Goal: Communication & Community: Answer question/provide support

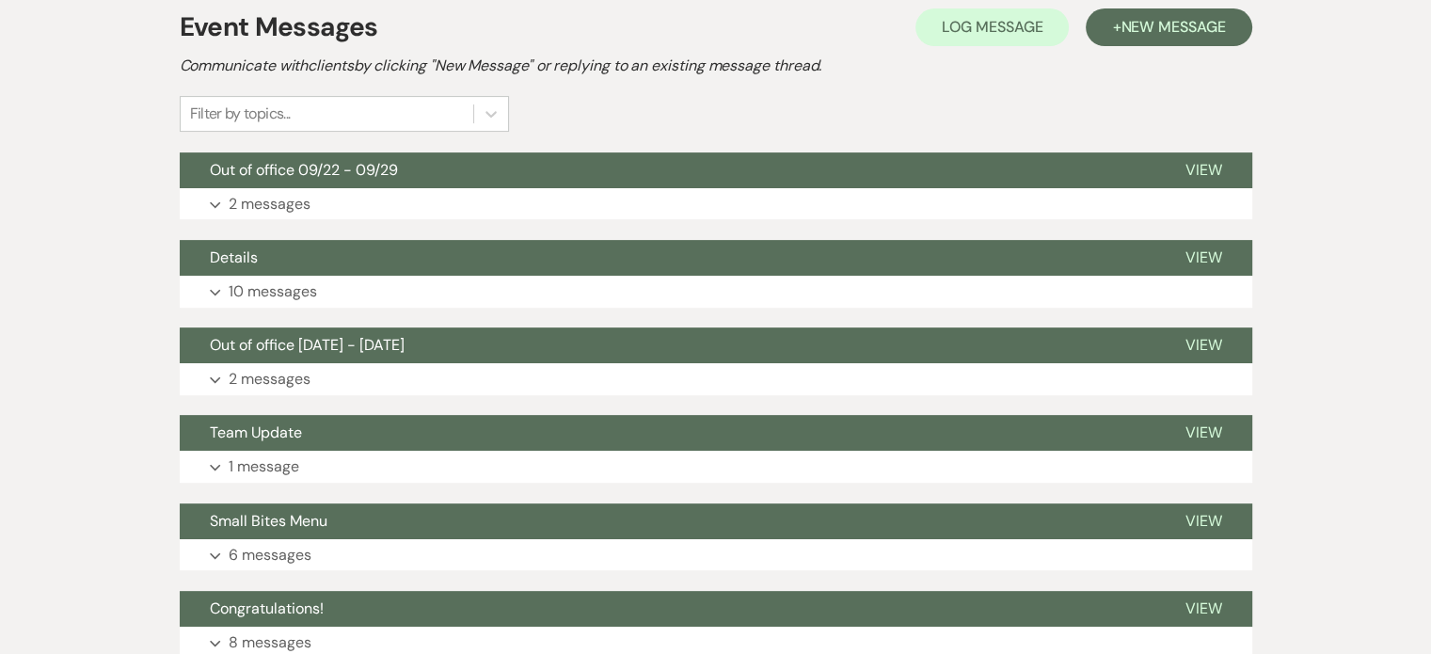
click at [736, 188] on button "Expand 2 messages" at bounding box center [716, 204] width 1072 height 32
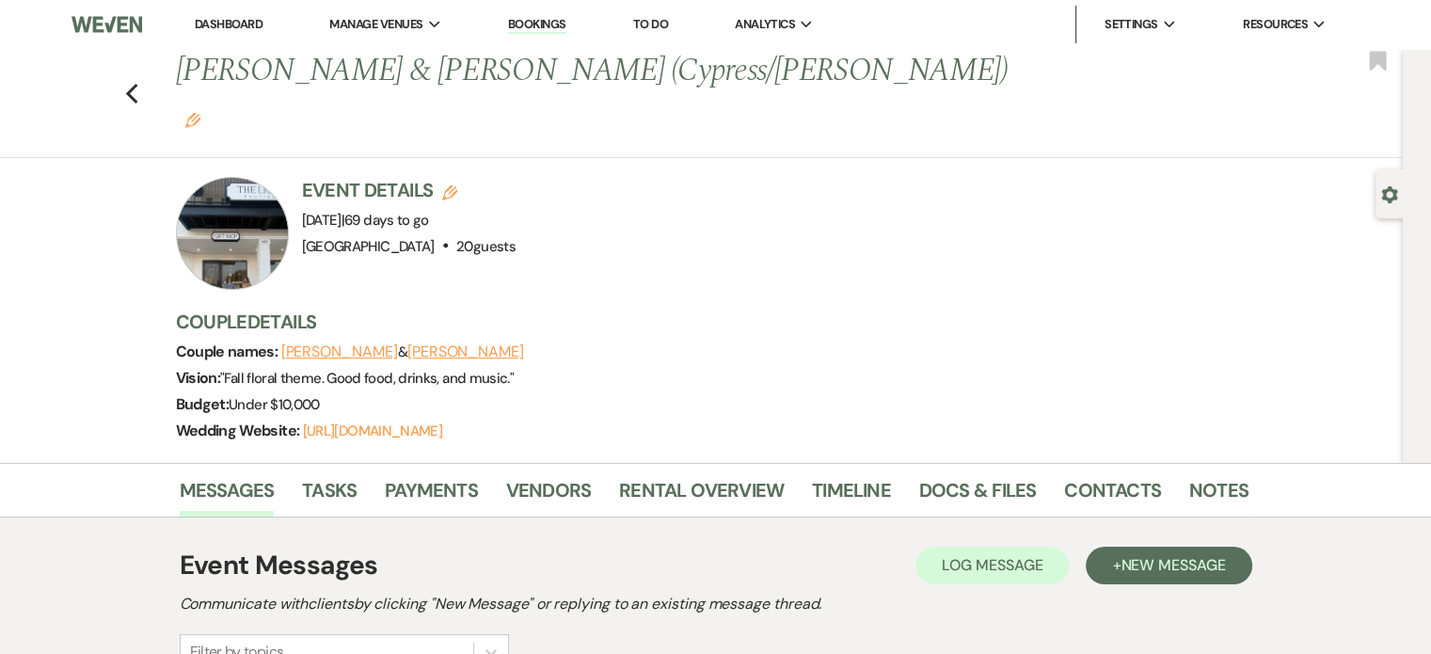
click at [118, 62] on div "Previous [PERSON_NAME] & [PERSON_NAME] (Cypress/[PERSON_NAME]) Edit Bookmark" at bounding box center [697, 103] width 1412 height 109
click at [139, 83] on icon "Previous" at bounding box center [132, 94] width 14 height 23
